Goal: Task Accomplishment & Management: Use online tool/utility

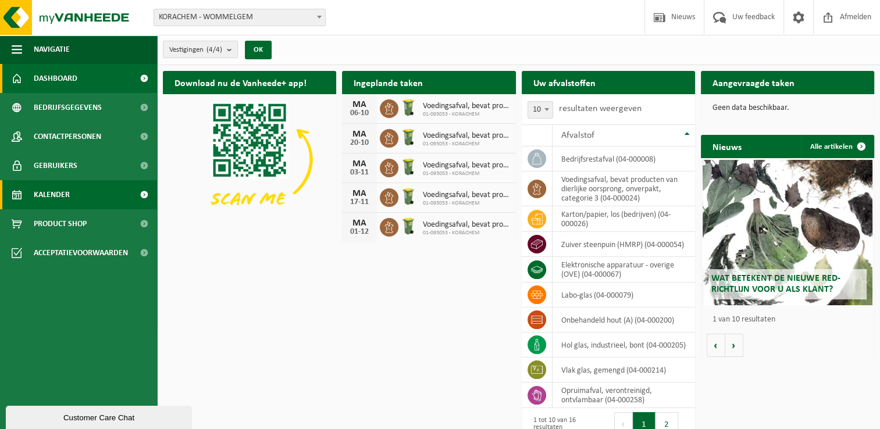
click at [28, 198] on link "Kalender" at bounding box center [78, 194] width 157 height 29
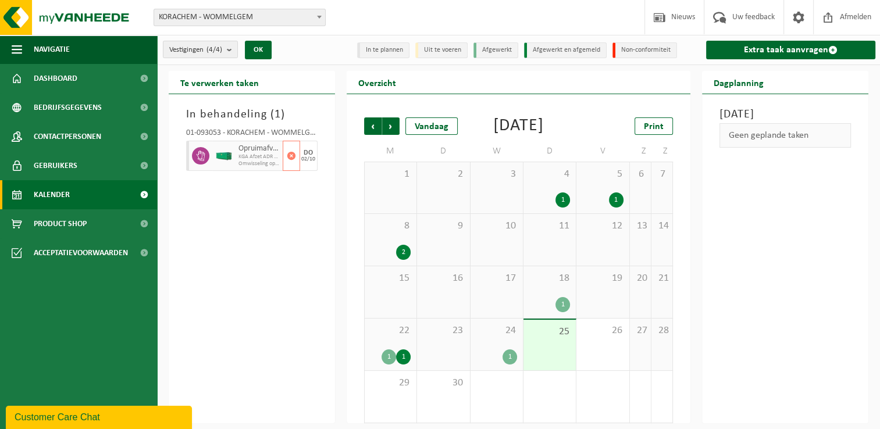
click at [307, 159] on div "02/10" at bounding box center [308, 159] width 14 height 6
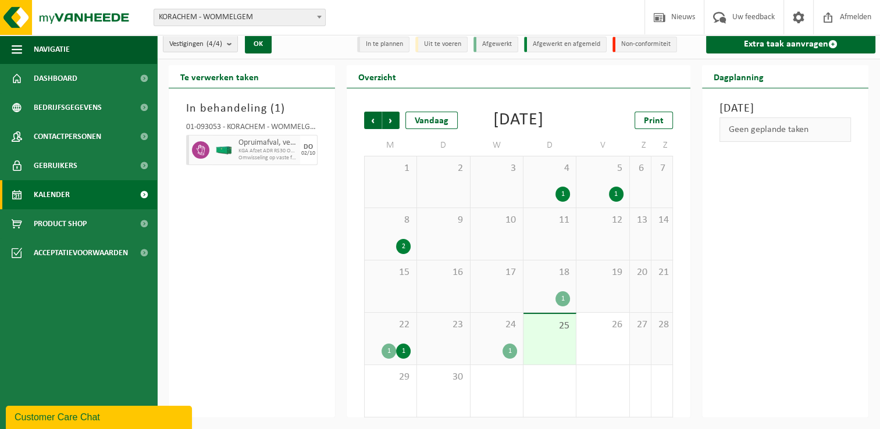
scroll to position [22, 0]
click at [47, 199] on span "Kalender" at bounding box center [52, 194] width 36 height 29
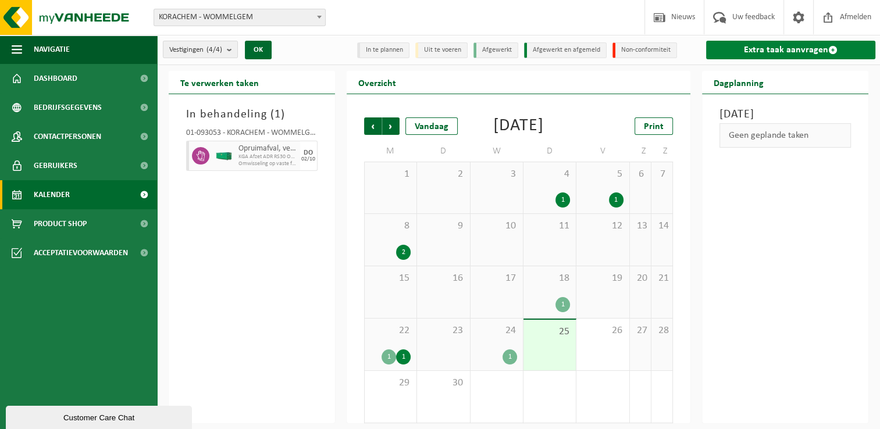
click at [768, 48] on link "Extra taak aanvragen" at bounding box center [790, 50] width 169 height 19
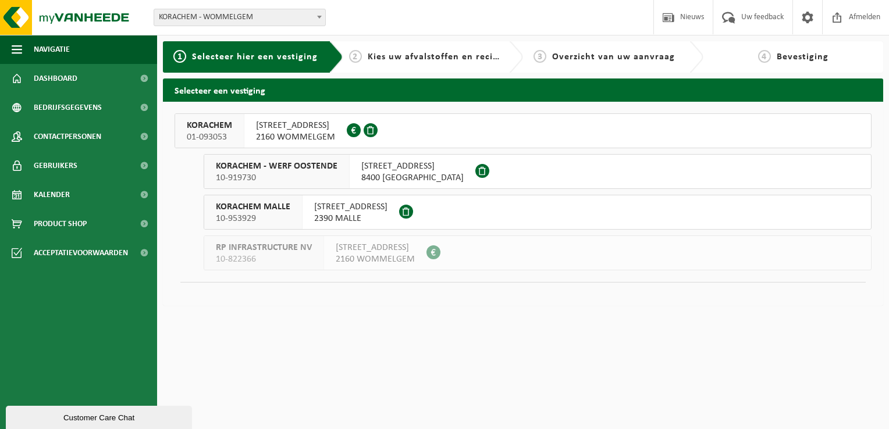
click at [242, 134] on div "KORACHEM 01-093053" at bounding box center [209, 131] width 69 height 34
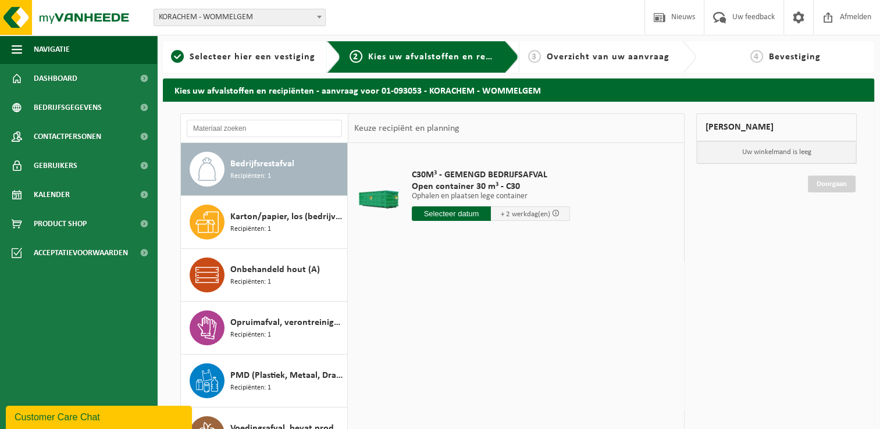
click at [261, 169] on span "Bedrijfsrestafval" at bounding box center [262, 164] width 64 height 14
click at [447, 215] on input "text" at bounding box center [451, 213] width 79 height 15
click at [421, 354] on div "29" at bounding box center [422, 354] width 20 height 19
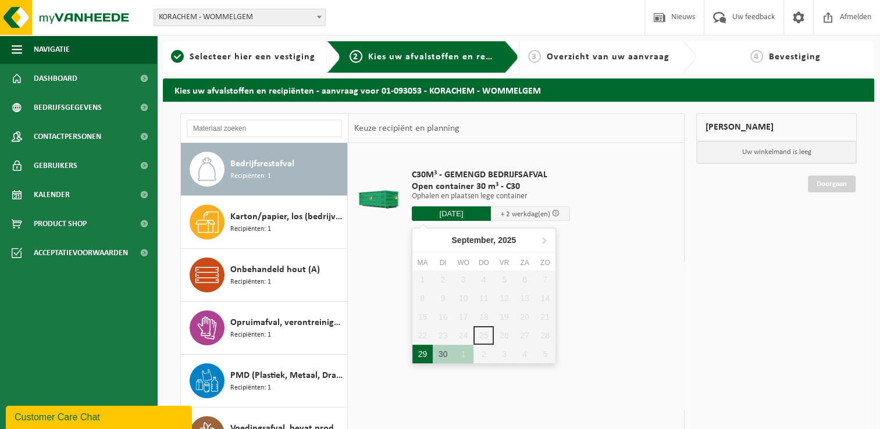
type input "Van 2025-09-29"
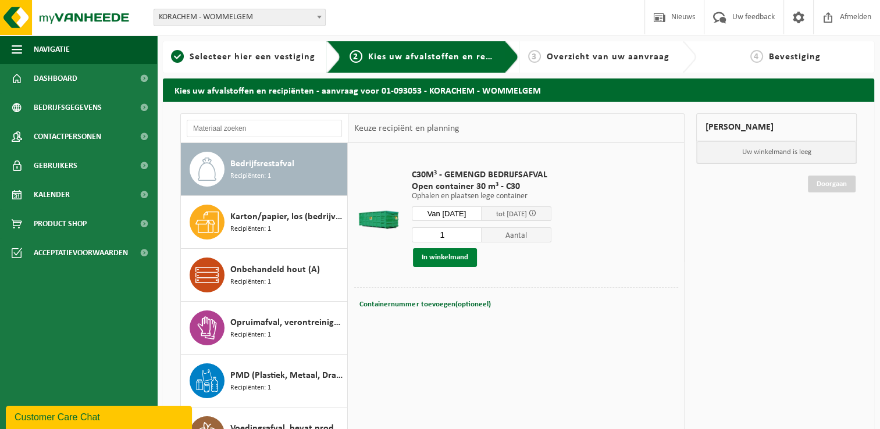
click at [435, 259] on button "In winkelmand" at bounding box center [445, 257] width 64 height 19
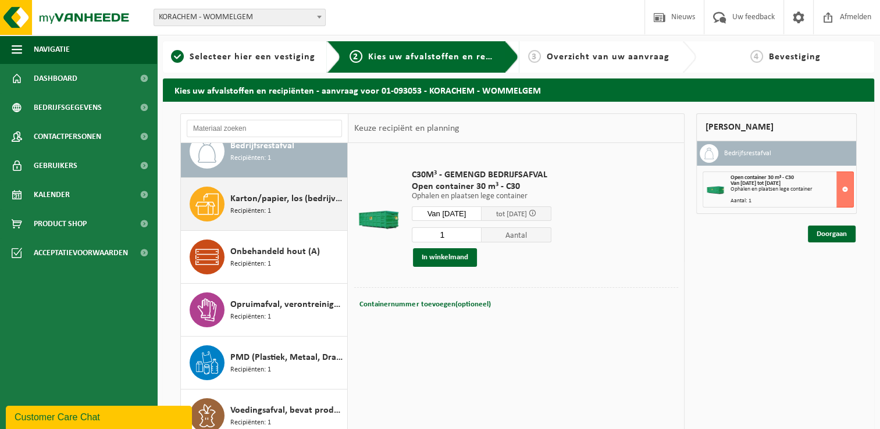
scroll to position [20, 0]
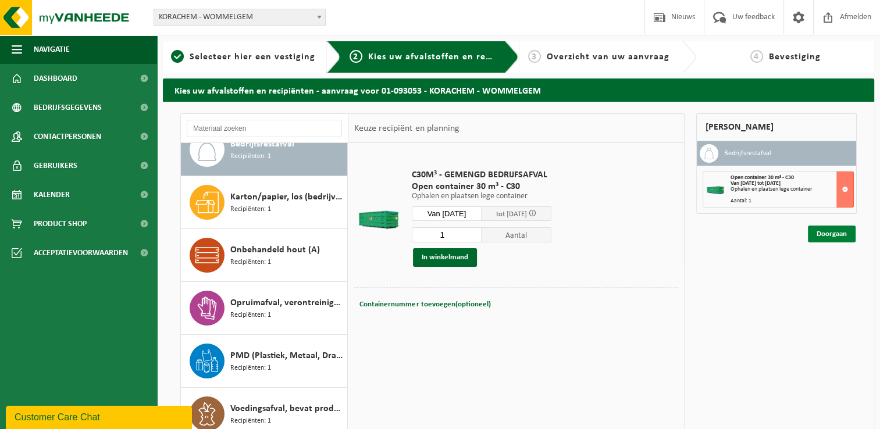
click at [835, 236] on link "Doorgaan" at bounding box center [832, 234] width 48 height 17
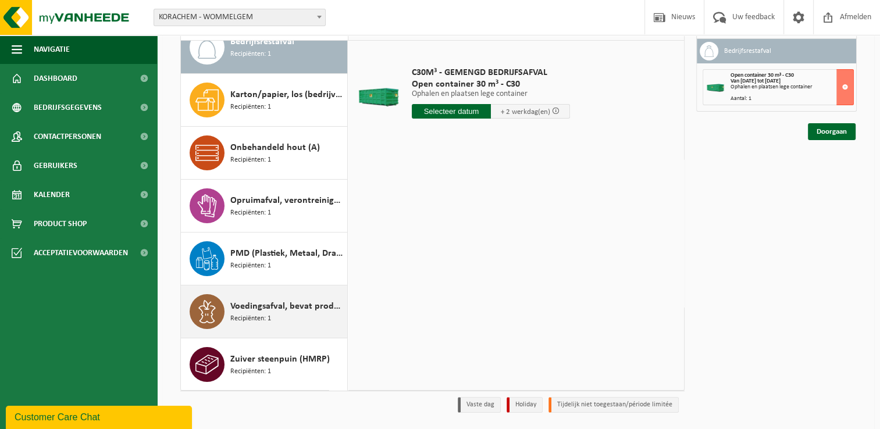
scroll to position [138, 0]
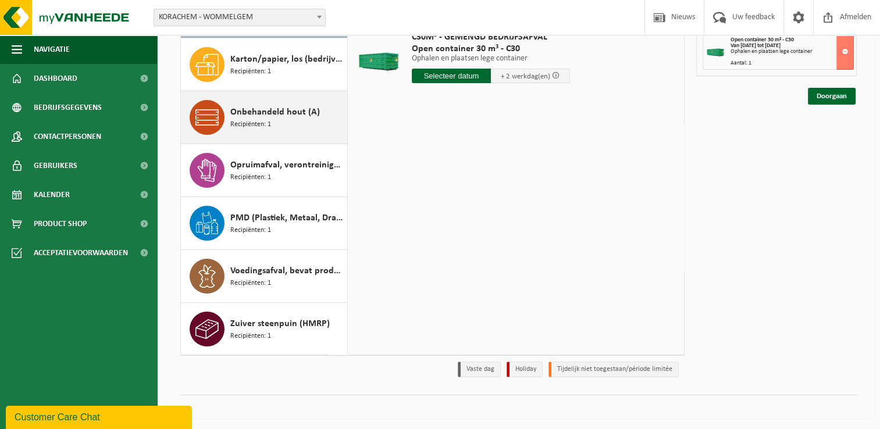
click at [258, 115] on span "Onbehandeld hout (A)" at bounding box center [275, 112] width 90 height 14
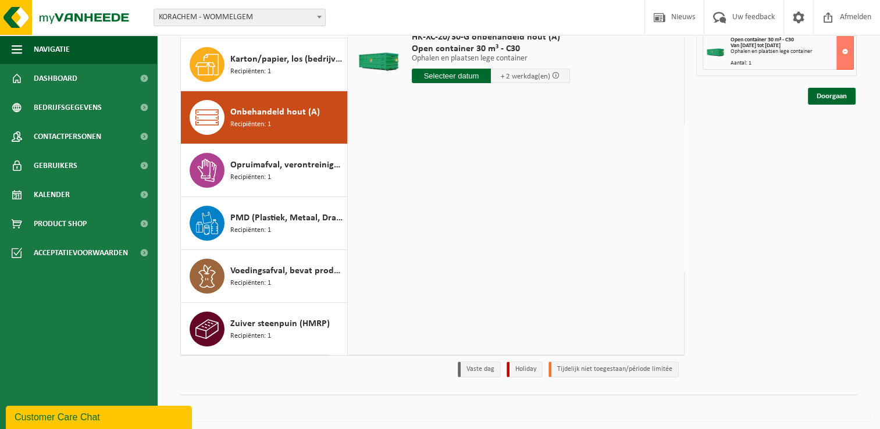
click at [461, 73] on input "text" at bounding box center [451, 76] width 79 height 15
click at [423, 218] on div "29" at bounding box center [422, 216] width 20 height 19
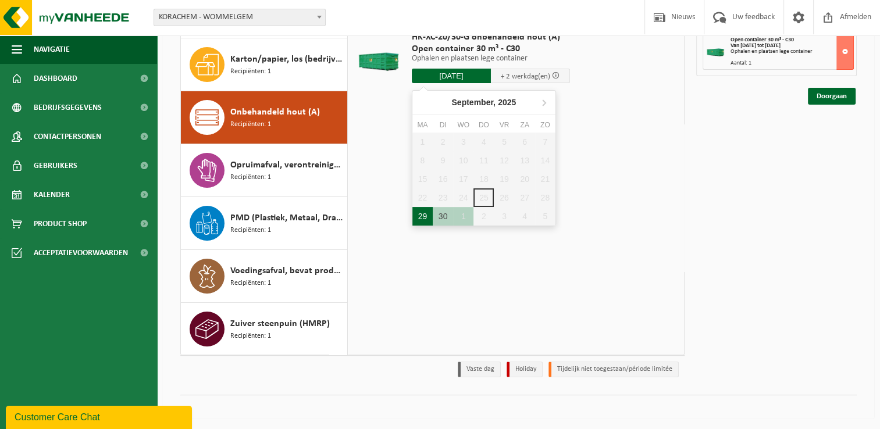
type input "Van [DATE]"
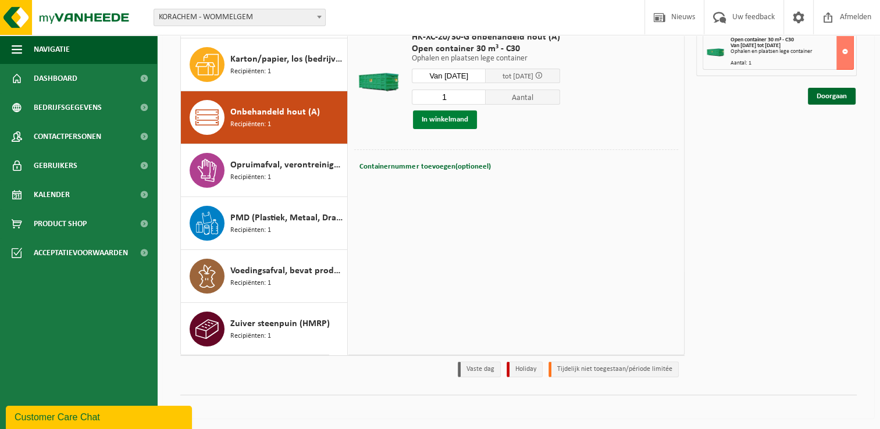
click at [445, 120] on button "In winkelmand" at bounding box center [445, 119] width 64 height 19
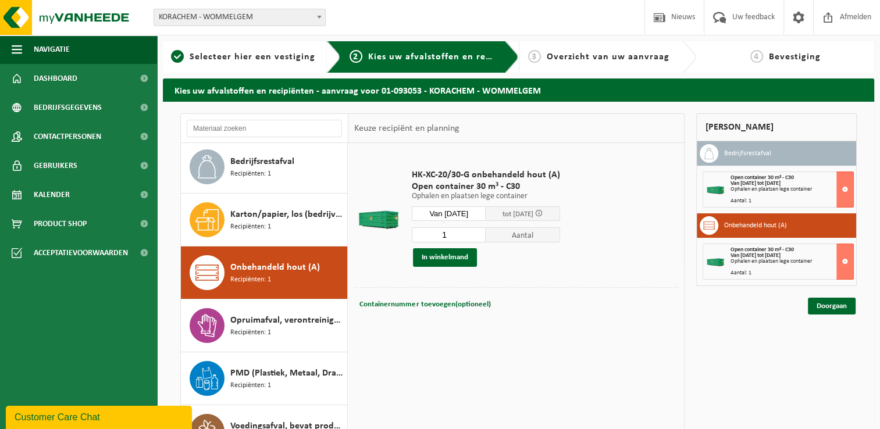
scroll to position [0, 0]
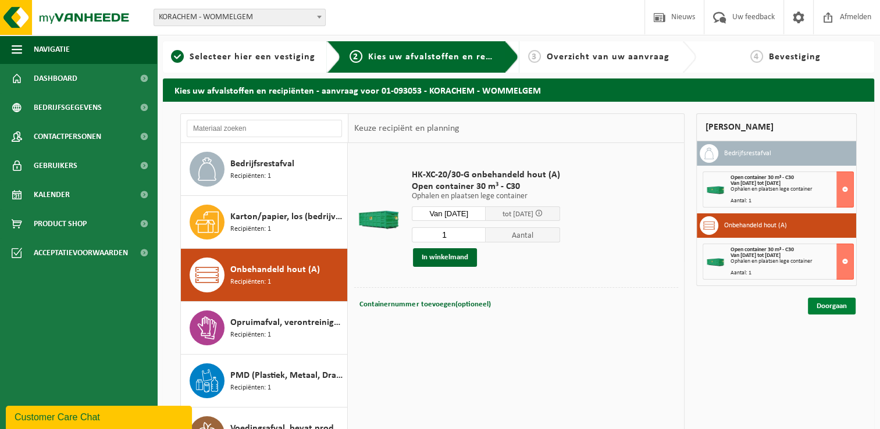
click at [836, 307] on link "Doorgaan" at bounding box center [832, 306] width 48 height 17
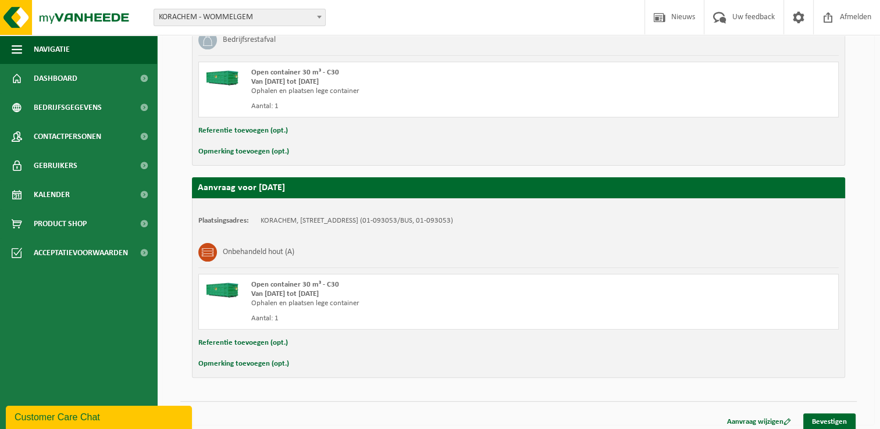
scroll to position [280, 0]
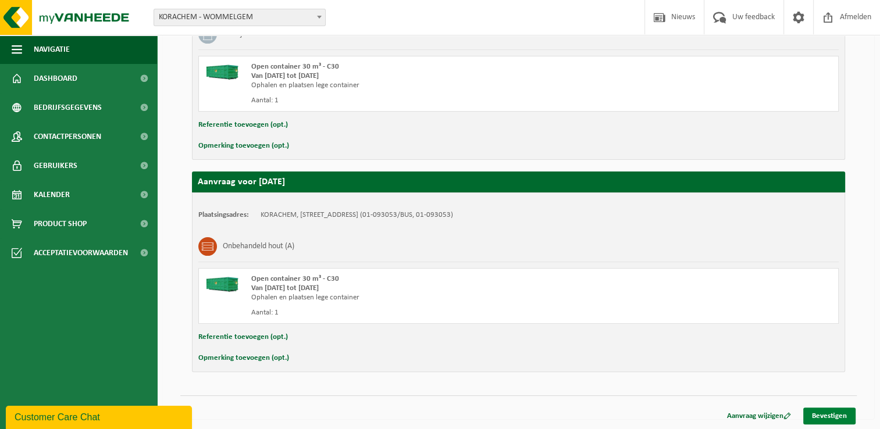
click at [825, 415] on link "Bevestigen" at bounding box center [829, 416] width 52 height 17
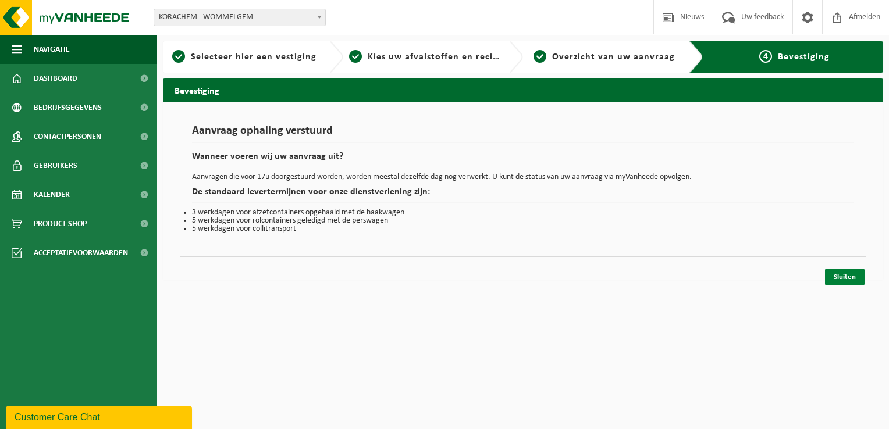
click at [848, 276] on link "Sluiten" at bounding box center [845, 277] width 40 height 17
